Goal: Task Accomplishment & Management: Manage account settings

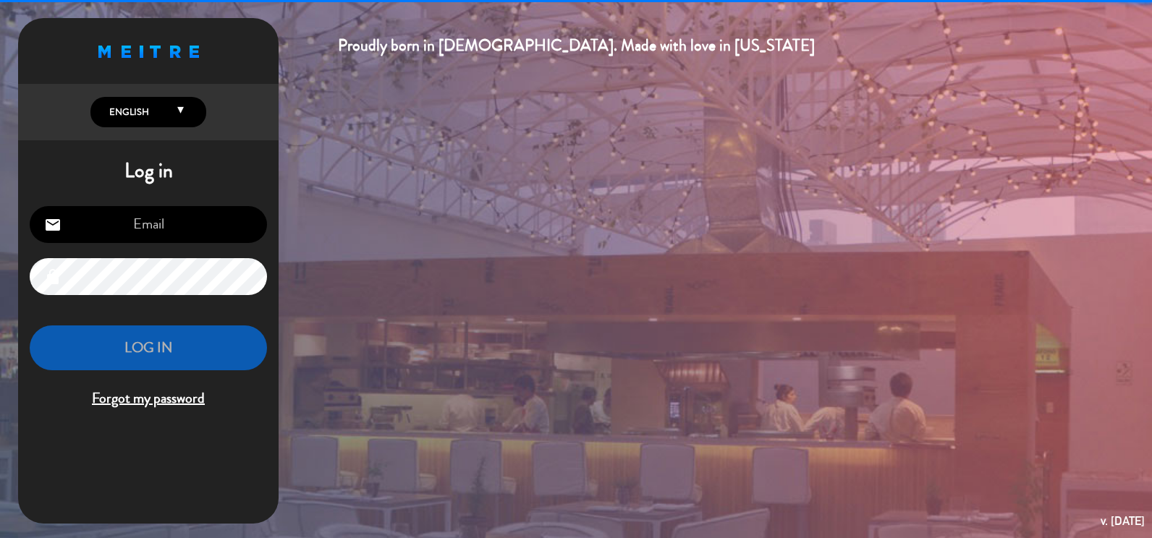
click at [179, 237] on input "email" at bounding box center [148, 224] width 237 height 37
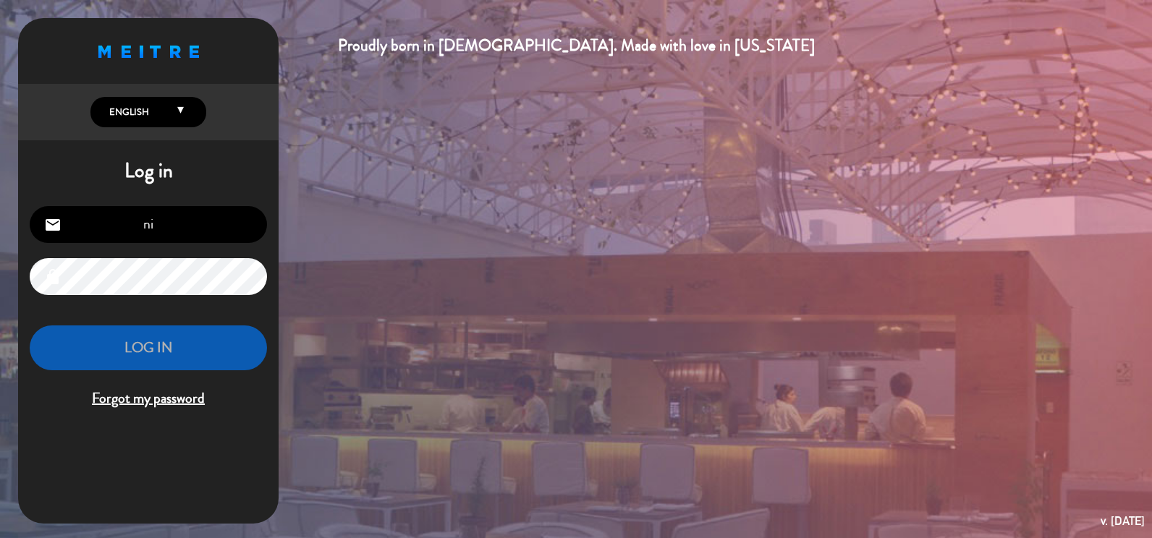
type input "n"
type input "[EMAIL_ADDRESS][DOMAIN_NAME]"
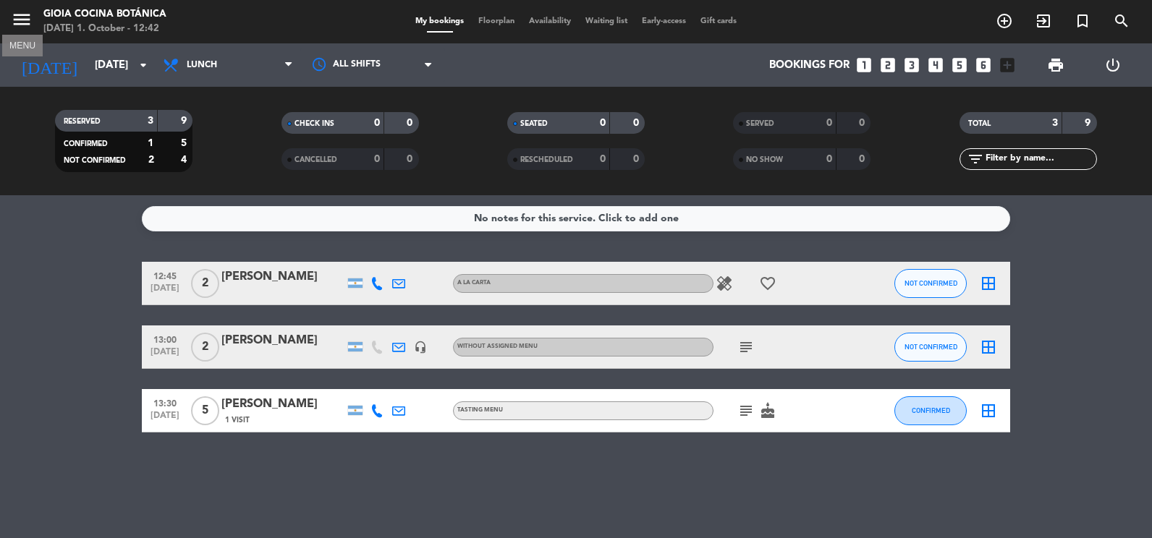
click at [16, 26] on icon "menu" at bounding box center [22, 20] width 22 height 22
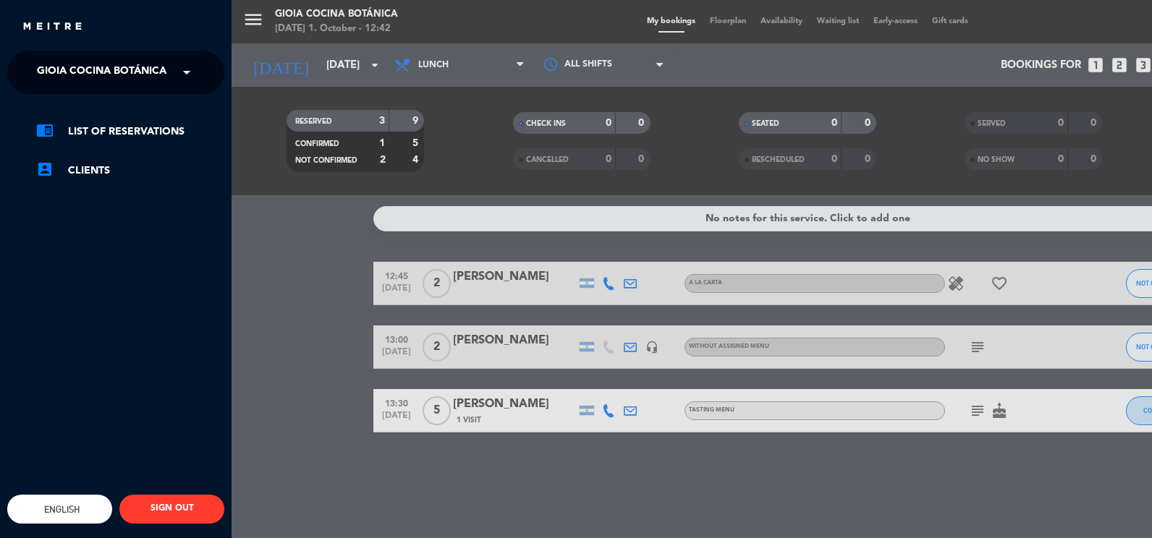
click at [166, 60] on span "Gioia Cocina Botánica" at bounding box center [102, 72] width 130 height 30
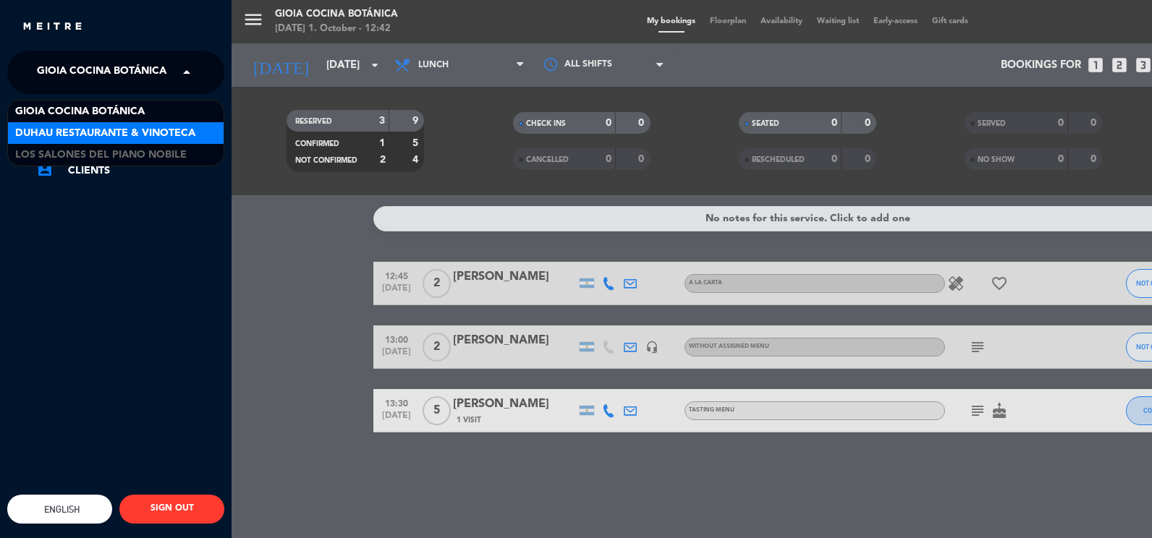
click at [145, 131] on span "Duhau Restaurante & Vinoteca" at bounding box center [105, 133] width 180 height 17
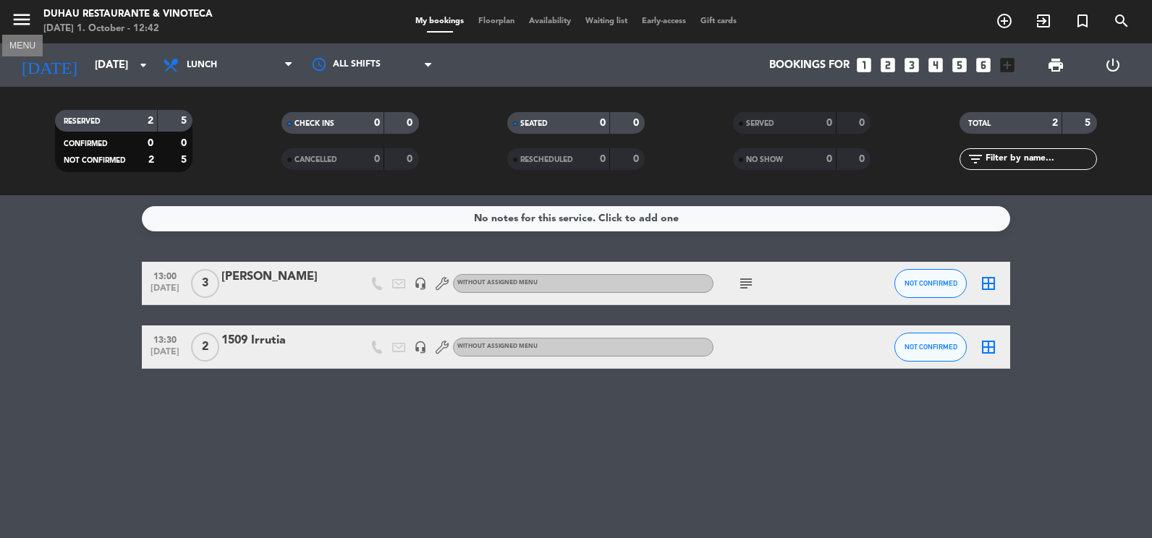
click at [20, 21] on icon "menu" at bounding box center [22, 20] width 22 height 22
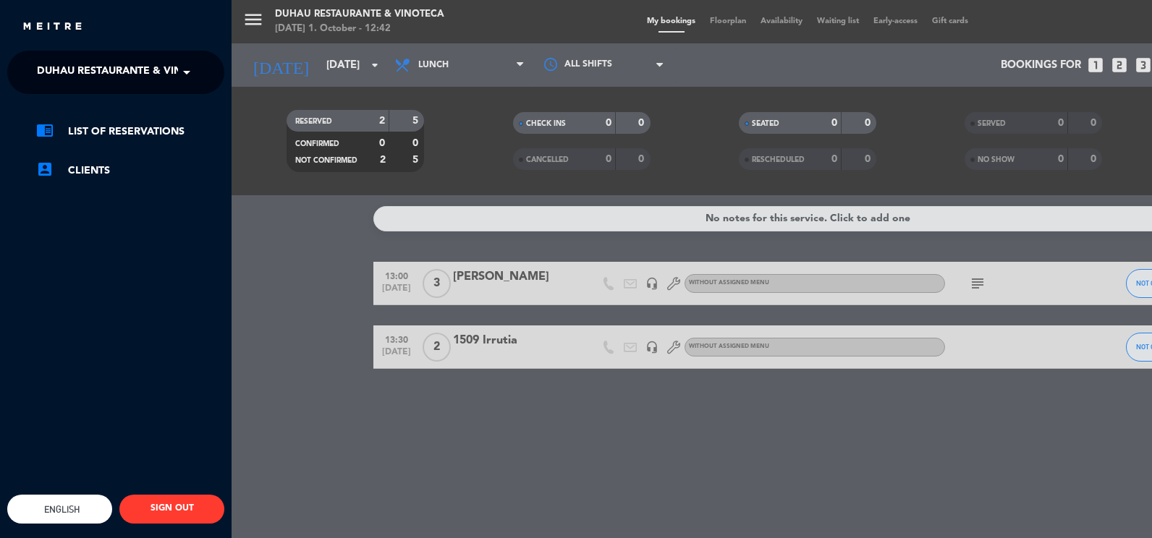
click at [140, 81] on span "Duhau Restaurante & Vinoteca" at bounding box center [127, 72] width 180 height 30
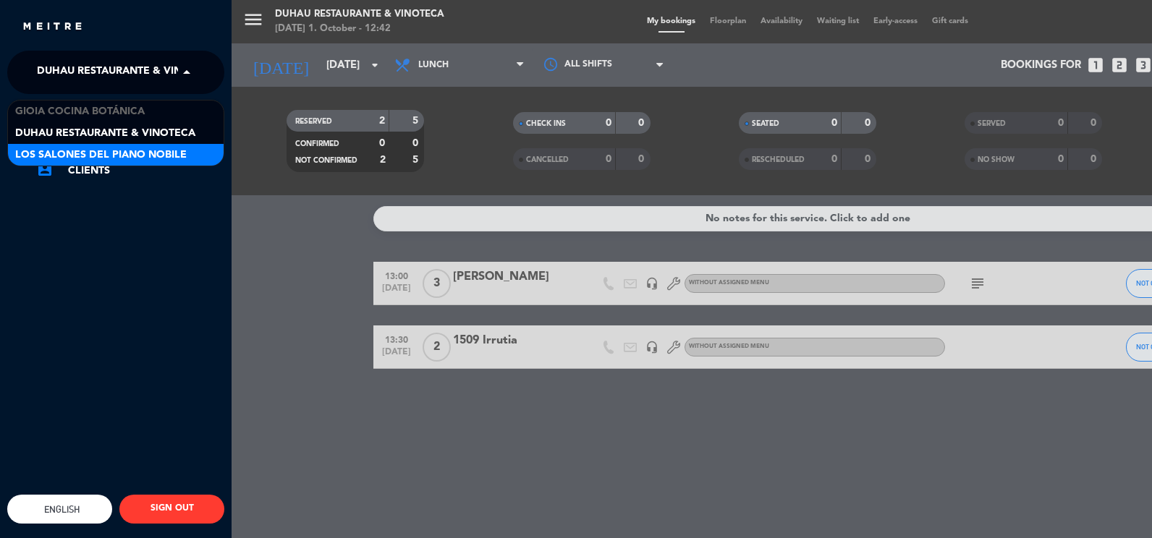
click at [114, 148] on span "Los Salones del Piano Nobile" at bounding box center [101, 155] width 172 height 17
